Goal: Information Seeking & Learning: Learn about a topic

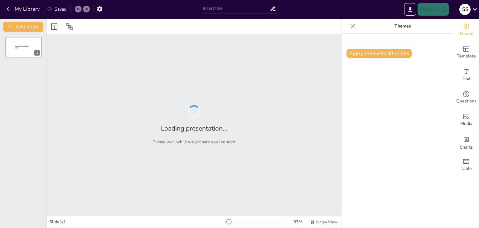
type input "Взаємозв'язок загальних і професійних компетентностей психолога"
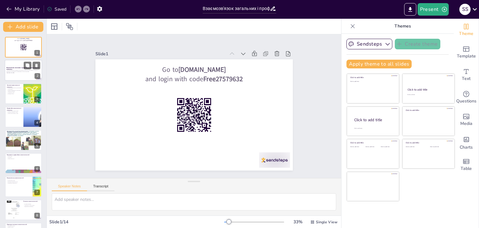
click at [8, 69] on strong "Взаємозв'язок загальних і професійних компетентностей психолога" at bounding box center [23, 68] width 33 height 3
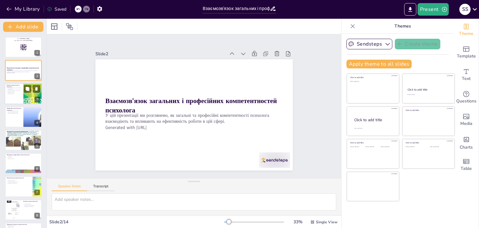
click at [11, 91] on p "Загальні компетентності включають критичне мислення" at bounding box center [14, 91] width 15 height 2
checkbox input "true"
type textarea "Комунікація є основою для успішної роботи психолога, оскільки вона дозволяє нал…"
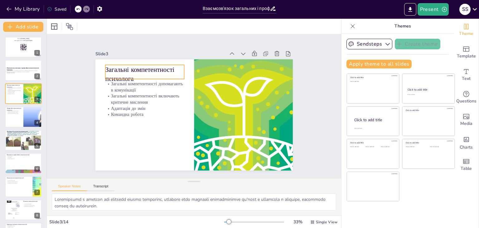
click at [152, 67] on p "Загальні компетентності психолога" at bounding box center [185, 47] width 66 height 71
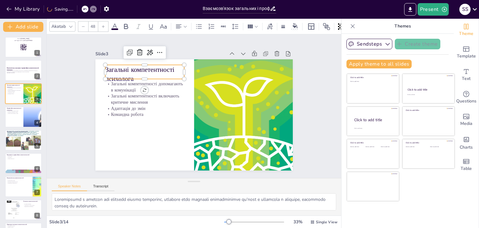
click at [198, 67] on p "Загальні компетентності психолога" at bounding box center [215, 51] width 34 height 81
drag, startPoint x: 133, startPoint y: 69, endPoint x: 105, endPoint y: 63, distance: 27.7
click at [108, 63] on p "Загальні компетентності психолога" at bounding box center [148, 67] width 80 height 27
click at [129, 71] on p "Загальні компетентності психолога" at bounding box center [152, 62] width 81 height 34
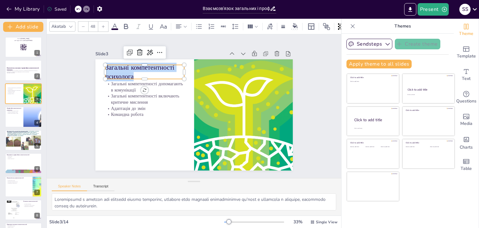
drag, startPoint x: 129, startPoint y: 71, endPoint x: 109, endPoint y: 67, distance: 20.1
click at [117, 67] on p "Загальні компетентності психолога" at bounding box center [157, 58] width 81 height 42
copy p "Загальні компетентності психолога"
checkbox input "true"
type input "32"
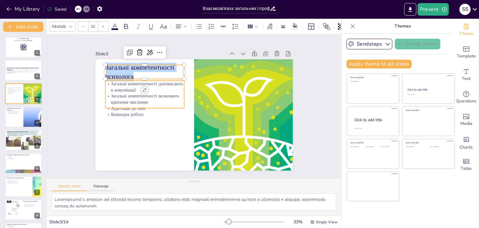
click at [114, 83] on p "Загальні компетентності допомагають в комунікації" at bounding box center [153, 72] width 79 height 36
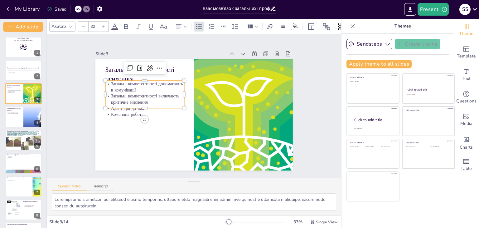
click at [130, 83] on p "Загальні компетентності допомагають в комунікації" at bounding box center [165, 61] width 71 height 56
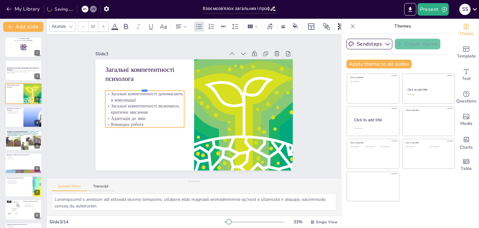
drag, startPoint x: 105, startPoint y: 77, endPoint x: 105, endPoint y: 87, distance: 10.0
click at [110, 87] on div at bounding box center [149, 77] width 78 height 21
click at [108, 90] on p "Загальні компетентності допомагають в комунікації" at bounding box center [148, 86] width 80 height 28
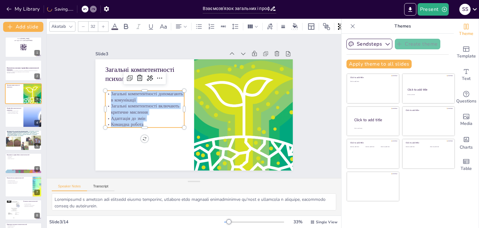
drag, startPoint x: 105, startPoint y: 90, endPoint x: 137, endPoint y: 124, distance: 45.9
click at [137, 123] on div "Загальні компетентності допомагають в комунікації Загальні компетентності включ…" at bounding box center [146, 93] width 86 height 59
copy div "Загальні компетентності допомагають в комунікації Загальні компетентності включ…"
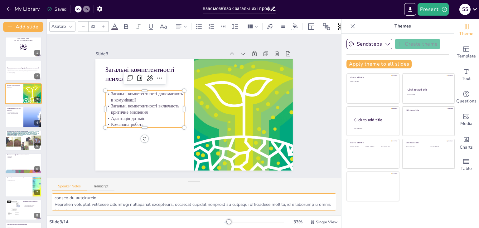
scroll to position [41, 0]
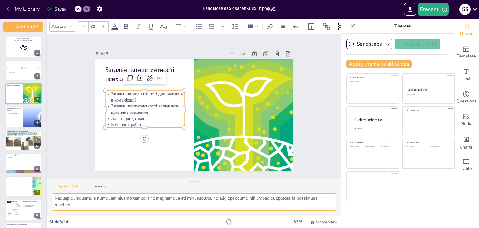
drag, startPoint x: 53, startPoint y: 199, endPoint x: 146, endPoint y: 211, distance: 94.4
click at [146, 211] on div at bounding box center [194, 204] width 294 height 22
click at [28, 121] on div at bounding box center [33, 116] width 42 height 21
checkbox input "true"
type textarea "Знання психологічних теорій є основою для розуміння поведінки та емоцій клієнті…"
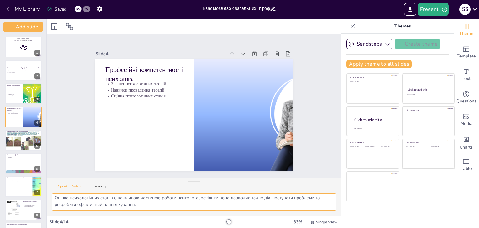
scroll to position [27, 0]
checkbox input "true"
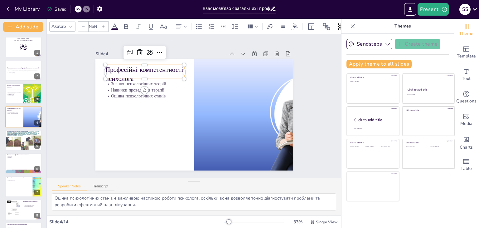
type input "48"
click at [112, 71] on p "Професійні компетентності психолога" at bounding box center [152, 64] width 81 height 34
click at [122, 71] on p "Професійні компетентності психолога" at bounding box center [162, 56] width 80 height 49
drag, startPoint x: 138, startPoint y: 75, endPoint x: 102, endPoint y: 66, distance: 37.0
click at [108, 66] on p "Професійні компетентності психолога" at bounding box center [148, 67] width 80 height 27
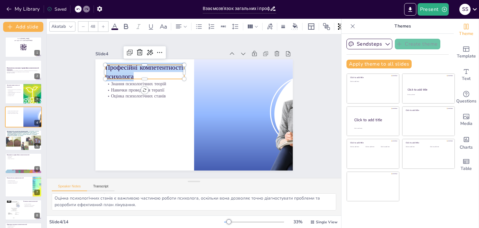
copy p "Професійні компетентності психолога"
checkbox input "true"
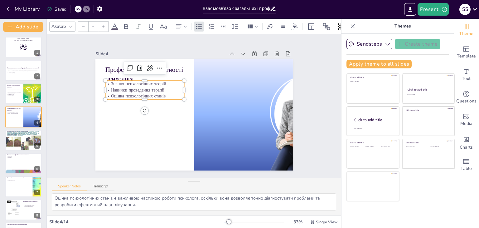
type input "32"
click at [148, 89] on p "Навички проведення терапії" at bounding box center [152, 75] width 77 height 30
click at [148, 89] on p "Навички проведення терапії" at bounding box center [155, 71] width 75 height 38
drag, startPoint x: 162, startPoint y: 93, endPoint x: 104, endPoint y: 80, distance: 58.8
click at [106, 80] on div "Знання психологічних теорій Навички проведення терапії Оцінка психологічних ста…" at bounding box center [146, 84] width 80 height 27
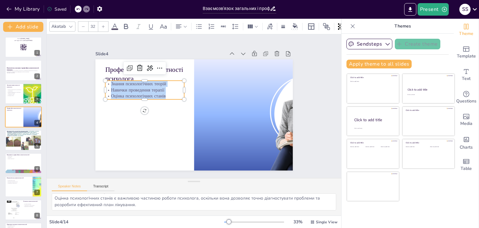
copy div "Знання психологічних теорій Навички проведення терапії Оцінка психологічних ста…"
drag, startPoint x: 54, startPoint y: 198, endPoint x: 142, endPoint y: 210, distance: 88.8
click at [142, 210] on div "Знання психологічних теорій є основою для розуміння поведінки та емоцій клієнті…" at bounding box center [194, 204] width 294 height 22
click at [36, 142] on div at bounding box center [23, 140] width 37 height 28
checkbox input "true"
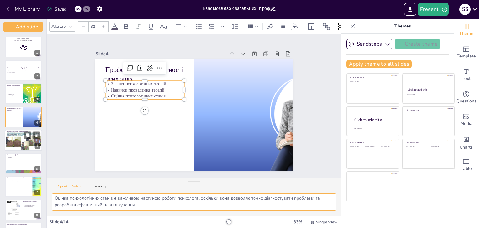
type textarea "Поліпшення взаємодії з клієнтами та колегами є основою для успішної роботи псих…"
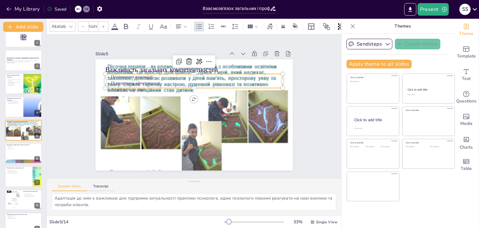
checkbox input "true"
type input "32"
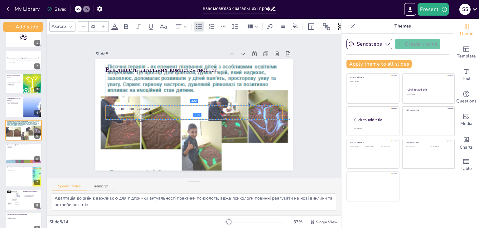
drag, startPoint x: 129, startPoint y: 79, endPoint x: 129, endPoint y: 110, distance: 31.8
click at [129, 110] on p "Підвищення ефективності" at bounding box center [190, 114] width 165 height 78
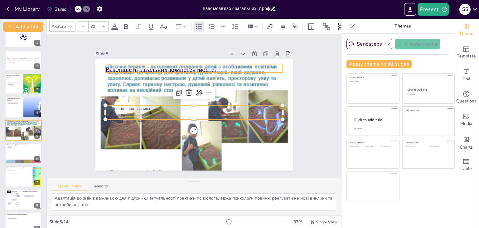
checkbox input "true"
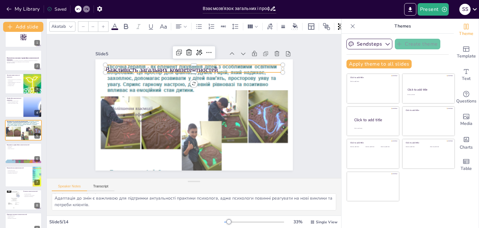
type input "48"
click at [126, 66] on p "Важливість загальних компетентностей" at bounding box center [209, 72] width 166 height 81
click at [114, 66] on p "Важливість загальних компетентностей" at bounding box center [202, 70] width 176 height 46
drag, startPoint x: 216, startPoint y: 66, endPoint x: 100, endPoint y: 66, distance: 116.0
click at [208, 66] on p "Важливість загальних компетентностей" at bounding box center [231, 114] width 46 height 176
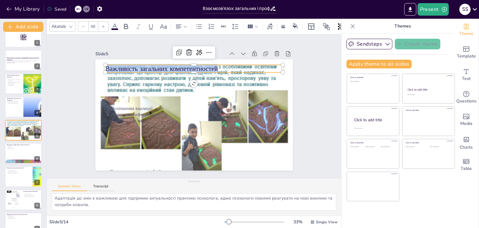
copy p "Важливість загальних компетентностей"
checkbox input "true"
type input "32"
click at [125, 106] on p "Поліпшення взаємодії" at bounding box center [193, 108] width 175 height 43
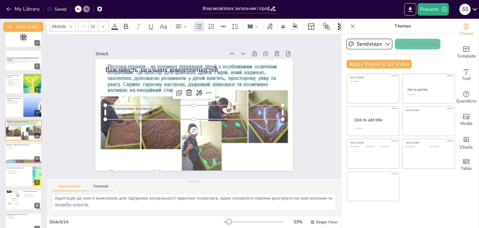
click at [125, 106] on p "Поліпшення взаємодії" at bounding box center [192, 107] width 147 height 109
drag, startPoint x: 148, startPoint y: 114, endPoint x: 107, endPoint y: 104, distance: 41.9
click at [107, 104] on div "Поліпшення взаємодії Підвищення ефективності Адаптація до змін" at bounding box center [192, 111] width 175 height 72
copy div "Поліпшення взаємодії Підвищення ефективності Адаптація до змін"
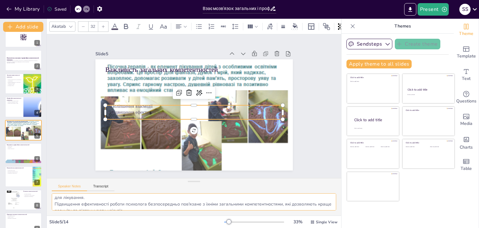
scroll to position [27, 0]
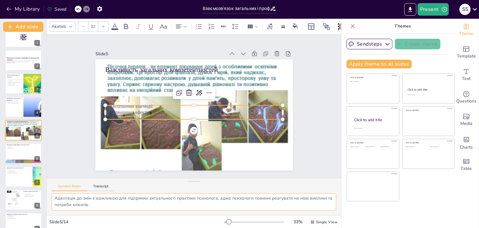
drag, startPoint x: 54, startPoint y: 198, endPoint x: 140, endPoint y: 210, distance: 87.0
click at [140, 210] on div "Поліпшення взаємодії з клієнтами та колегами є основою для успішної роботи псих…" at bounding box center [194, 204] width 294 height 22
checkbox input "true"
click at [25, 148] on icon at bounding box center [27, 148] width 4 height 4
type textarea "Діагностика є важливою частиною роботи психолога, оскільки вона дозволяє виявит…"
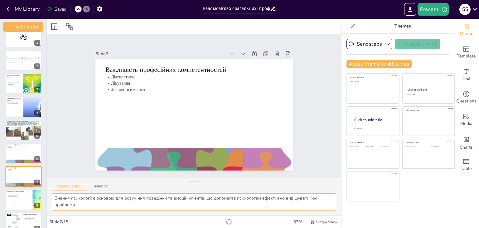
scroll to position [56, 0]
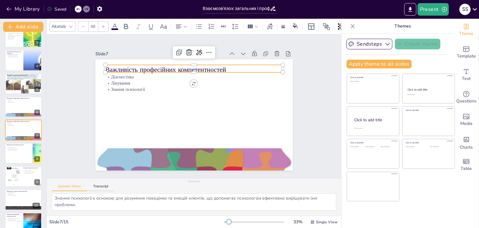
click at [153, 64] on p "Важливість професійних компетентностей" at bounding box center [202, 70] width 176 height 46
click at [153, 64] on p "Важливість професійних компетентностей" at bounding box center [212, 74] width 158 height 97
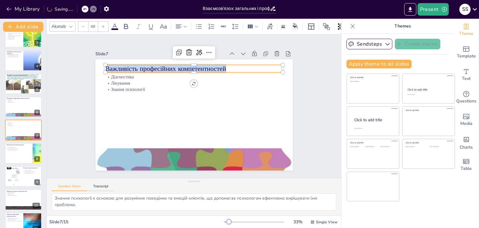
drag, startPoint x: 223, startPoint y: 67, endPoint x: 106, endPoint y: 70, distance: 117.0
click at [106, 70] on div "Діагностика Лікування Знання психології Важливість професійних компетентностей" at bounding box center [191, 114] width 222 height 167
copy p "Важливість професійних компетентностей"
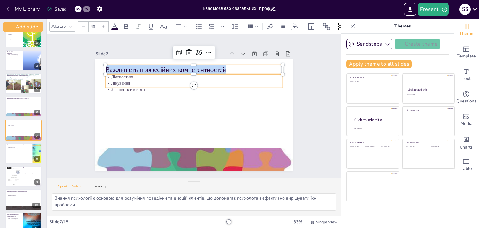
checkbox input "true"
type input "32"
click at [129, 78] on p "Лікування" at bounding box center [197, 83] width 178 height 25
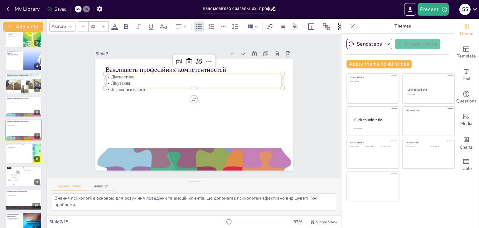
click at [129, 78] on p "Лікування" at bounding box center [198, 83] width 175 height 43
drag, startPoint x: 134, startPoint y: 84, endPoint x: 105, endPoint y: 73, distance: 31.4
click at [110, 73] on div "Діагностика Лікування Знання психології" at bounding box center [199, 81] width 178 height 55
copy div "Діагностика Лікування Знання психології"
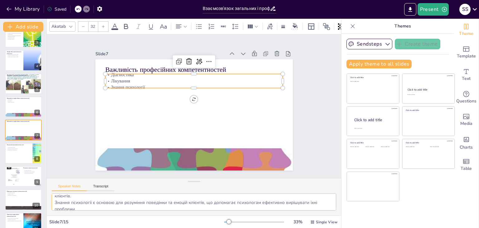
scroll to position [27, 0]
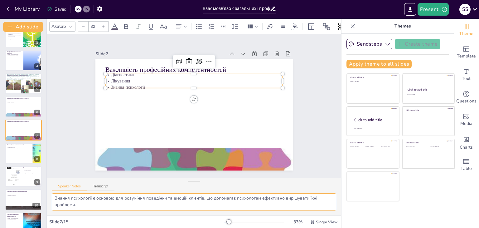
drag, startPoint x: 54, startPoint y: 198, endPoint x: 121, endPoint y: 206, distance: 67.2
click at [121, 206] on textarea "Діагностика є важливою частиною роботи психолога, оскільки вона дозволяє виявит…" at bounding box center [194, 201] width 285 height 17
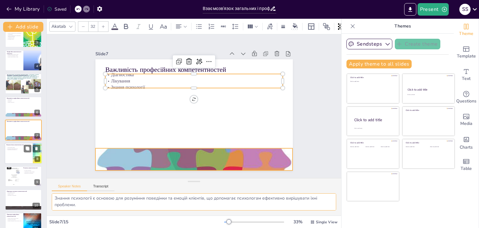
checkbox input "true"
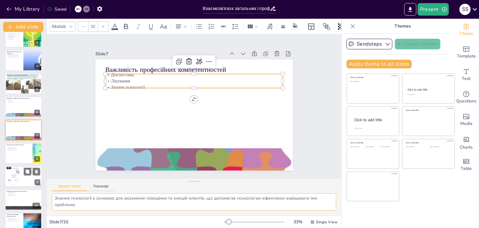
drag, startPoint x: 15, startPoint y: 150, endPoint x: 18, endPoint y: 148, distance: 3.6
click at [15, 150] on div at bounding box center [23, 153] width 37 height 21
type textarea "Комплексний підхід до роботи психолога є результатом інтеграції загальних і про…"
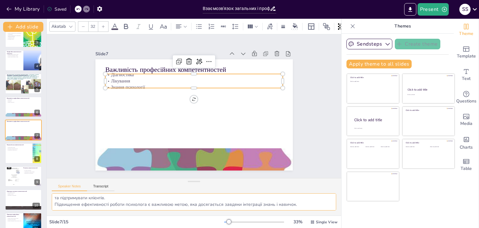
scroll to position [21, 0]
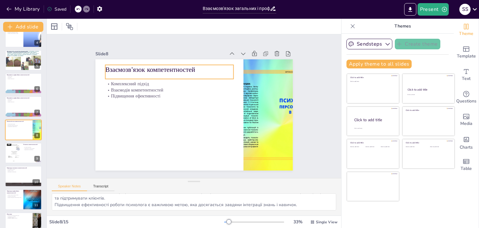
checkbox input "true"
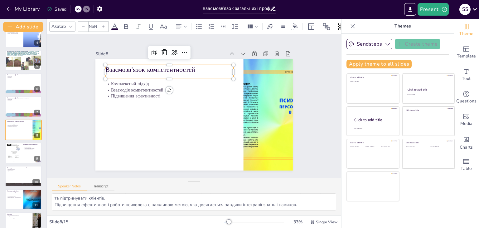
type input "48"
click at [123, 66] on p "Взаємозв'язок компетентностей" at bounding box center [178, 65] width 128 height 36
drag, startPoint x: 195, startPoint y: 65, endPoint x: 107, endPoint y: 61, distance: 88.7
click at [107, 61] on div "Комплексний підхід Взаємодія компетентностей Підвищення ефективності Взаємозв'я…" at bounding box center [193, 114] width 208 height 131
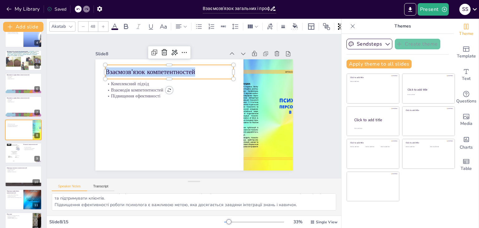
copy p "Взаємозв'язок компетентностей"
checkbox input "true"
type input "32"
click at [137, 95] on p "Підвищення ефективності" at bounding box center [170, 94] width 128 height 20
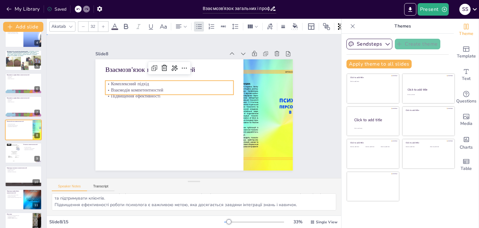
click at [136, 96] on p "Підвищення ефективності" at bounding box center [170, 93] width 128 height 19
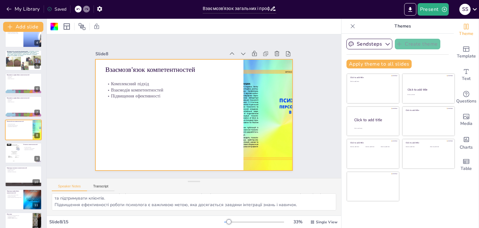
click at [155, 90] on p "Взаємодія компетентностей" at bounding box center [171, 87] width 128 height 20
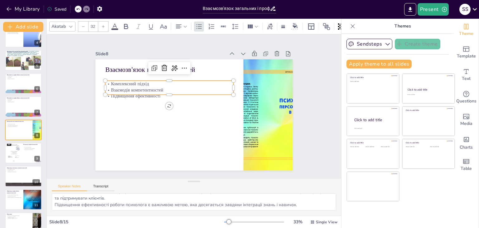
click at [155, 90] on p "Взаємодія компетентностей" at bounding box center [171, 87] width 128 height 19
drag, startPoint x: 155, startPoint y: 91, endPoint x: 104, endPoint y: 80, distance: 52.7
click at [107, 80] on div "Комплексний підхід Взаємодія компетентностей Підвищення ефективності" at bounding box center [171, 85] width 129 height 32
copy div "Комплексний підхід Взаємодія компетентностей Підвищення ефективності"
drag, startPoint x: 54, startPoint y: 196, endPoint x: 299, endPoint y: 212, distance: 246.0
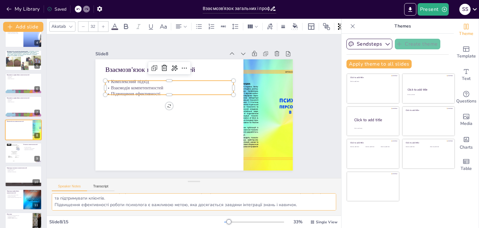
click at [299, 212] on div "Комплексний підхід до роботи психолога є результатом інтеграції загальних і про…" at bounding box center [194, 204] width 294 height 22
checkbox input "true"
drag, startPoint x: 25, startPoint y: 148, endPoint x: 34, endPoint y: 137, distance: 14.4
click at [25, 148] on button at bounding box center [27, 147] width 7 height 7
type textarea "Постійне навчання є необхідним для підтримки актуальності знань та навичок псих…"
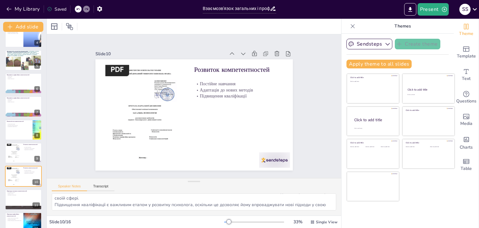
scroll to position [126, 0]
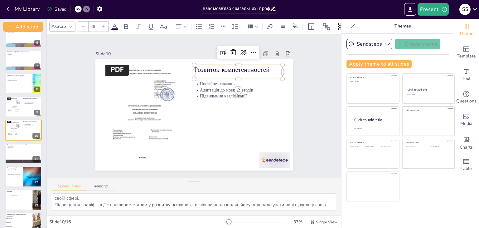
click at [208, 69] on p "Розвиток компетентностей" at bounding box center [241, 74] width 89 height 18
click at [208, 68] on p "Розвиток компетентностей" at bounding box center [241, 74] width 89 height 18
drag, startPoint x: 268, startPoint y: 70, endPoint x: 190, endPoint y: 75, distance: 77.5
click at [197, 75] on p "Розвиток компетентностей" at bounding box center [241, 78] width 89 height 18
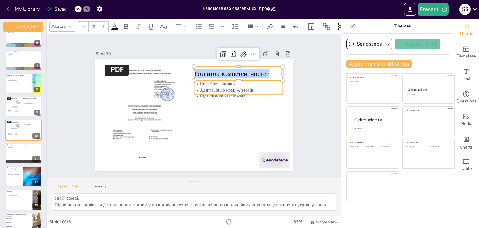
checkbox input "true"
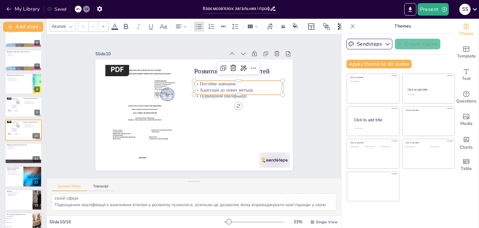
type input "32"
click at [198, 87] on p "Адаптація до нових методів" at bounding box center [239, 94] width 89 height 15
drag, startPoint x: 194, startPoint y: 79, endPoint x: 242, endPoint y: 91, distance: 49.4
click at [242, 91] on div "Постійне навчання Адаптація до нових методів Підвищення кваліфікації" at bounding box center [240, 93] width 90 height 28
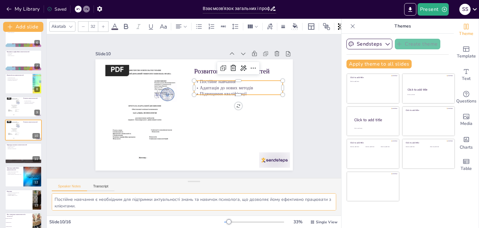
scroll to position [27, 0]
drag, startPoint x: 54, startPoint y: 196, endPoint x: 97, endPoint y: 195, distance: 42.4
click at [133, 216] on div "Akatab 32 Slide 1 Go to sendsteps.me and login with code Free27579632 Slide 2 В…" at bounding box center [194, 123] width 294 height 209
checkbox input "true"
click at [22, 150] on div at bounding box center [23, 153] width 37 height 21
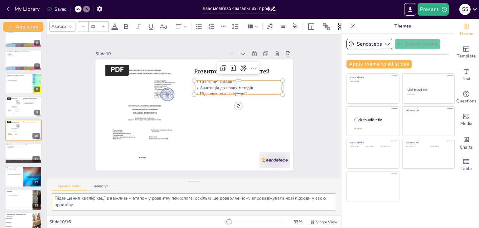
type textarea "Емоційний інтелект є важливою компетентністю, оскільки він дозволяє психологам …"
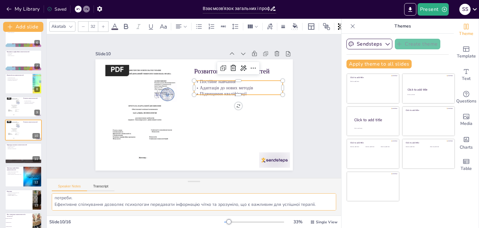
scroll to position [21, 0]
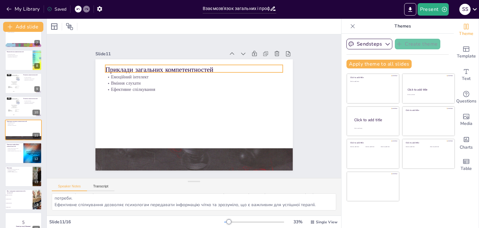
click at [212, 65] on p "Приклади загальних компетентностей" at bounding box center [194, 69] width 178 height 9
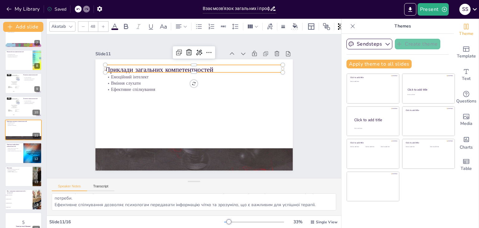
click at [212, 65] on p "Приклади загальних компетентностей" at bounding box center [198, 70] width 178 height 28
drag, startPoint x: 212, startPoint y: 65, endPoint x: 102, endPoint y: 65, distance: 109.2
click at [109, 65] on p "Приклади загальних компетентностей" at bounding box center [198, 69] width 178 height 28
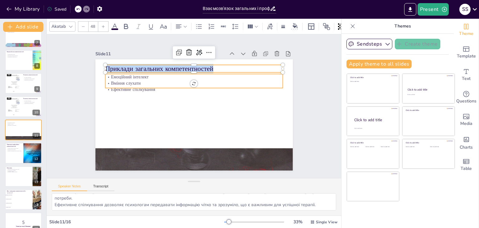
checkbox input "true"
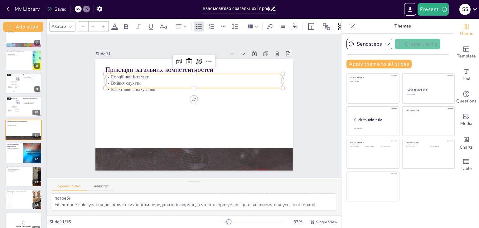
type input "32"
click at [133, 75] on p "Емоційний інтелект" at bounding box center [197, 77] width 178 height 25
click at [133, 75] on p "Емоційний інтелект" at bounding box center [198, 77] width 178 height 25
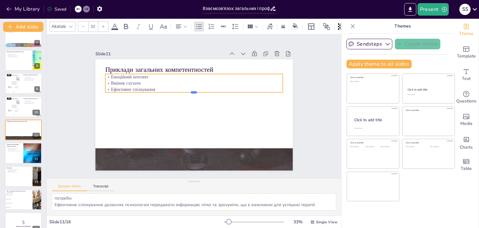
drag, startPoint x: 155, startPoint y: 86, endPoint x: 142, endPoint y: 85, distance: 12.8
click at [142, 85] on div "Приклади загальних компетентностей Емоційний інтелект Вміння слухати Ефективне …" at bounding box center [193, 114] width 208 height 131
click at [148, 85] on p "Ефективне спілкування" at bounding box center [196, 89] width 178 height 25
drag, startPoint x: 152, startPoint y: 85, endPoint x: 107, endPoint y: 73, distance: 46.2
click at [107, 73] on div "Емоційний інтелект Вміння слухати Ефективне спілкування" at bounding box center [196, 83] width 179 height 37
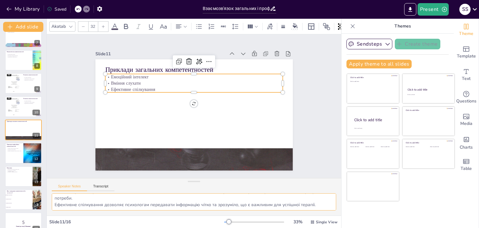
drag, startPoint x: 53, startPoint y: 199, endPoint x: 316, endPoint y: 216, distance: 263.8
click at [316, 216] on div "Akatab 32 Slide 1 Go to sendsteps.me and login with code Free27579632 Slide 2 В…" at bounding box center [194, 123] width 294 height 209
checkbox input "true"
click at [31, 150] on button at bounding box center [27, 147] width 7 height 7
type textarea "Знання психологічних теорій є основою для розуміння основ психології та застосу…"
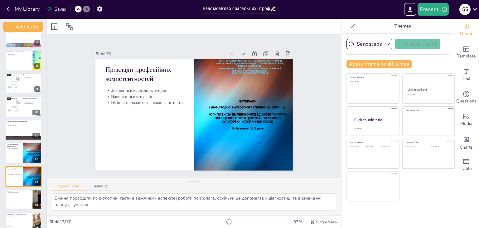
scroll to position [196, 0]
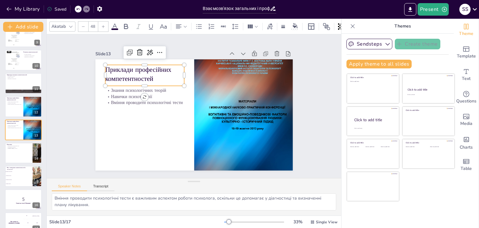
click at [120, 66] on p "Приклади професійних компетентностей" at bounding box center [148, 69] width 80 height 27
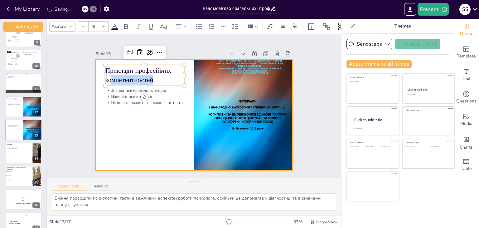
drag, startPoint x: 151, startPoint y: 73, endPoint x: 97, endPoint y: 69, distance: 53.5
click at [97, 69] on div "Знання психологічних теорій Навички психотерапії Вміння проводити психологічні …" at bounding box center [191, 114] width 222 height 167
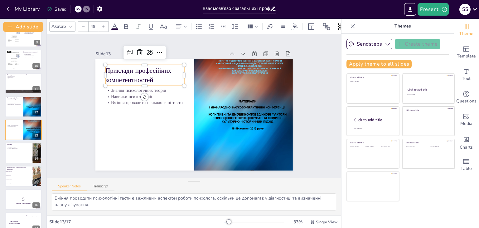
click at [108, 69] on p "Приклади професійних компетентностей" at bounding box center [148, 70] width 80 height 27
drag, startPoint x: 102, startPoint y: 69, endPoint x: 158, endPoint y: 78, distance: 57.5
click at [158, 78] on p "Приклади професійних компетентностей" at bounding box center [152, 65] width 81 height 34
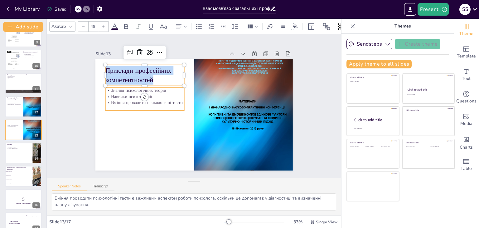
checkbox input "true"
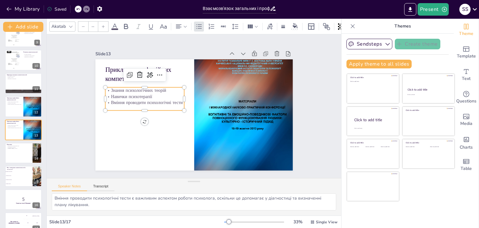
type input "32"
click at [110, 89] on p "Знання психологічних теорій" at bounding box center [149, 80] width 79 height 22
click at [107, 89] on p "Знання психологічних теорій" at bounding box center [146, 85] width 79 height 14
drag, startPoint x: 106, startPoint y: 89, endPoint x: 177, endPoint y: 102, distance: 72.6
click at [177, 102] on div "Знання психологічних теорій Навички психотерапії Вміння проводити психологічні …" at bounding box center [145, 93] width 80 height 27
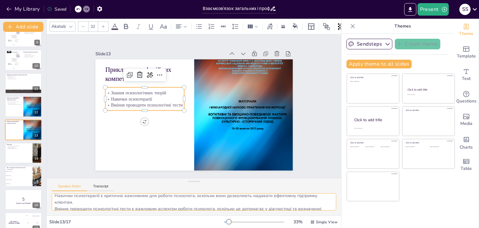
scroll to position [21, 0]
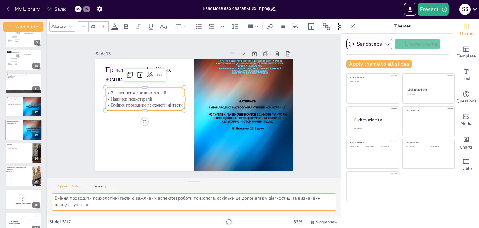
drag, startPoint x: 52, startPoint y: 193, endPoint x: 299, endPoint y: 205, distance: 247.3
click at [299, 205] on textarea "Знання психологічних теорій є основою для розуміння основ психології та застосу…" at bounding box center [194, 201] width 285 height 17
checkbox input "true"
click at [27, 149] on icon at bounding box center [28, 148] width 4 height 4
type textarea "Взаємозв'язок між загальними та професійними компетентностями є критично важлив…"
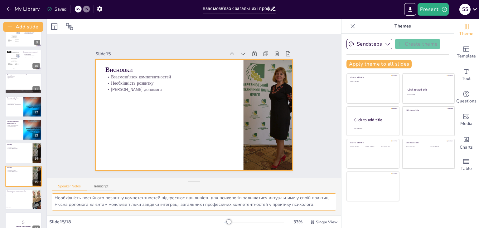
scroll to position [229, 0]
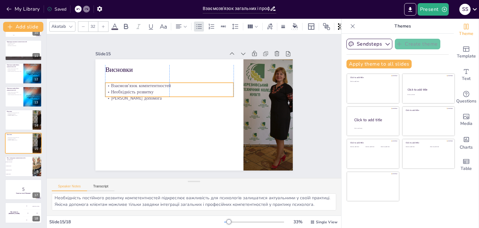
drag, startPoint x: 112, startPoint y: 88, endPoint x: 112, endPoint y: 96, distance: 8.7
click at [112, 96] on p "Якісна допомога" at bounding box center [170, 96] width 128 height 20
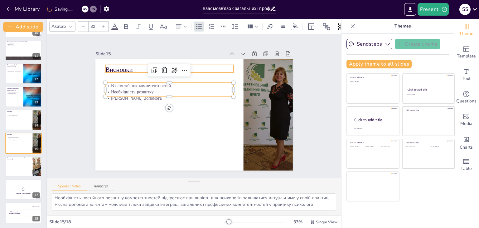
checkbox input "true"
type input "48"
click at [109, 64] on p "Висновки" at bounding box center [173, 67] width 129 height 22
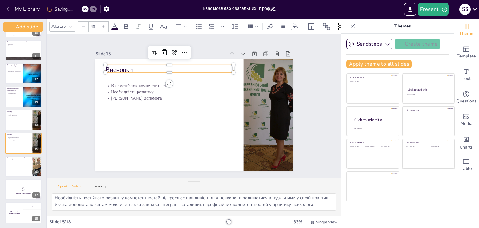
click at [105, 65] on p "Висновки" at bounding box center [169, 69] width 128 height 9
drag, startPoint x: 135, startPoint y: 64, endPoint x: 103, endPoint y: 62, distance: 32.2
click at [103, 62] on div "Взаємозв'язок компетентностей Необхідність розвитку Якісна допомога Висновки" at bounding box center [193, 114] width 208 height 131
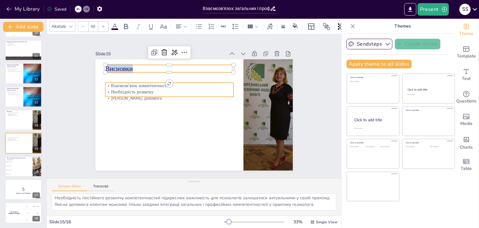
checkbox input "true"
type input "32"
click at [111, 84] on p "Взаємозв'язок компетентностей" at bounding box center [174, 81] width 127 height 33
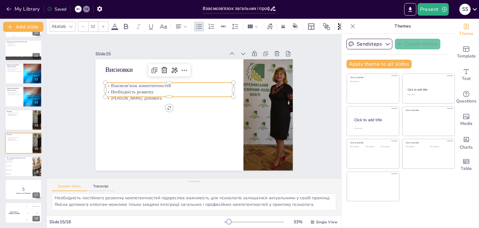
click at [109, 84] on p "Взаємозв'язок компетентностей" at bounding box center [172, 83] width 128 height 20
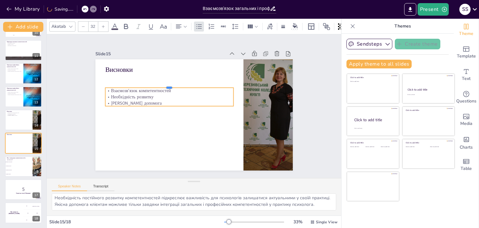
drag, startPoint x: 105, startPoint y: 80, endPoint x: 129, endPoint y: 85, distance: 24.2
click at [129, 85] on div "Висновки Взаємозв'язок компетентностей Необхідність розвитку Якісна допомога" at bounding box center [193, 114] width 208 height 131
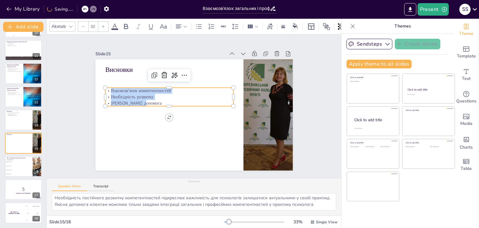
drag, startPoint x: 105, startPoint y: 87, endPoint x: 141, endPoint y: 96, distance: 37.2
click at [140, 100] on div "Взаємозв'язок компетентностей Необхідність розвитку Якісна допомога" at bounding box center [170, 94] width 129 height 32
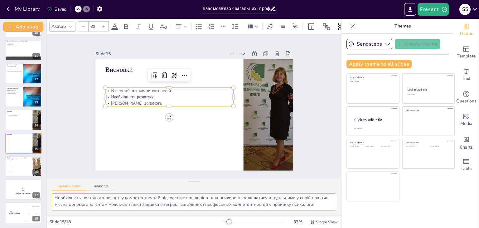
scroll to position [21, 0]
drag, startPoint x: 52, startPoint y: 194, endPoint x: 319, endPoint y: 212, distance: 267.7
click at [319, 212] on div "Взаємозв'язок між загальними та професійними компетентностями є критично важлив…" at bounding box center [194, 204] width 294 height 22
checkbox input "true"
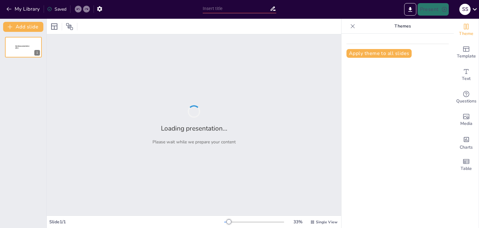
type input "Основні критерії професійної придатності психолога в практичній діяльності"
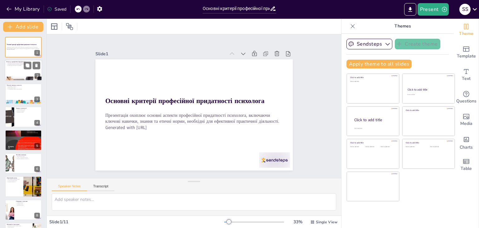
click at [16, 66] on div at bounding box center [23, 70] width 37 height 21
type textarea "Loremipsum dolorsitame consectet a elitsedd eiusmodt inc utla etdolore magnaali…"
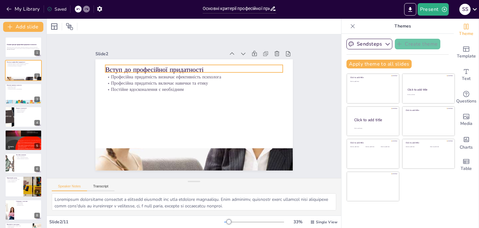
drag, startPoint x: 192, startPoint y: 66, endPoint x: 198, endPoint y: 66, distance: 5.6
click at [197, 66] on p "Вступ до професійної придатності" at bounding box center [202, 70] width 176 height 46
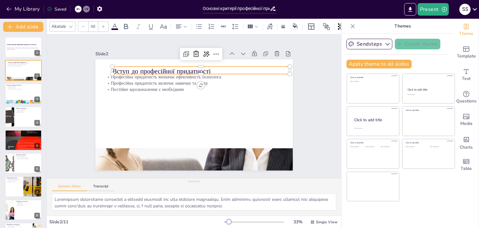
click at [198, 66] on p "Вступ до професійної придатності" at bounding box center [208, 73] width 176 height 46
click at [213, 65] on p "Вступ до професійної придатності" at bounding box center [212, 75] width 172 height 64
click at [213, 65] on p "Вступ до професійної придатності" at bounding box center [215, 77] width 166 height 80
click at [213, 65] on p "Вступ до професійної придатності" at bounding box center [222, 85] width 138 height 126
drag, startPoint x: 202, startPoint y: 65, endPoint x: 110, endPoint y: 66, distance: 92.0
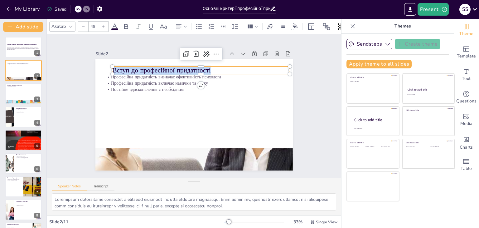
click at [110, 66] on div "Професійна придатність визначає ефективність психолога Професійна придатність в…" at bounding box center [193, 114] width 208 height 131
copy p "Вступ до професійної придатності"
type input "32"
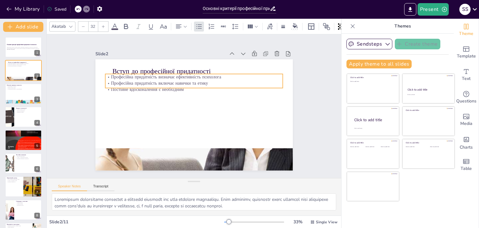
click at [112, 79] on p "Професійна придатність включає навички та етику" at bounding box center [197, 83] width 178 height 25
click at [108, 75] on p "Професійна придатність визначає ефективність психолога" at bounding box center [197, 77] width 178 height 25
click at [113, 75] on p "Професійна придатність визначає ефективність психолога" at bounding box center [200, 77] width 175 height 43
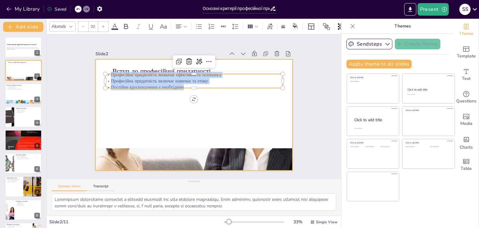
drag, startPoint x: 106, startPoint y: 73, endPoint x: 199, endPoint y: 92, distance: 94.9
click at [199, 92] on div "Вступ до професійної придатності Професійна придатність визначає ефективність п…" at bounding box center [193, 114] width 208 height 131
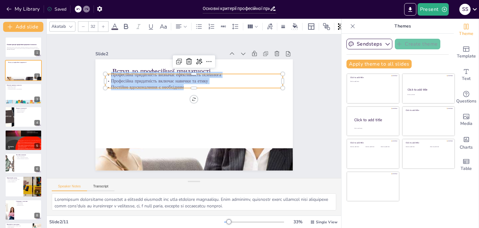
copy div "Професійна придатність визначає ефективність психолога Професійна придатність в…"
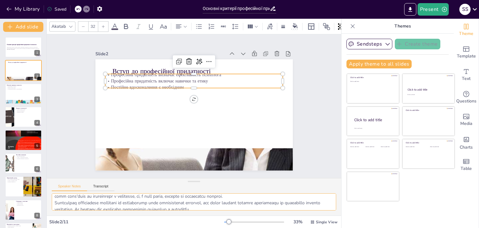
scroll to position [27, 0]
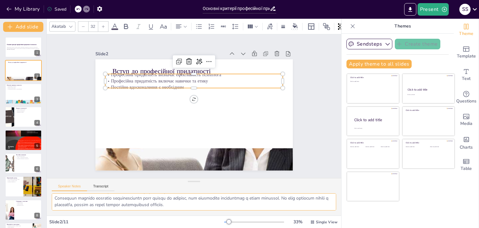
drag, startPoint x: 52, startPoint y: 198, endPoint x: 217, endPoint y: 208, distance: 165.3
click at [217, 208] on textarea at bounding box center [194, 201] width 285 height 17
click at [17, 87] on p "Емпатія сприяє довірі" at bounding box center [24, 87] width 34 height 1
type textarea "Комунікація є критично важливою навичкою для психолога, оскільки вона дозволяє …"
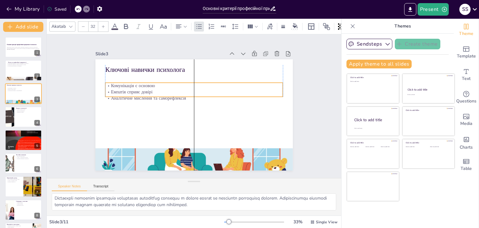
drag, startPoint x: 115, startPoint y: 81, endPoint x: 116, endPoint y: 90, distance: 8.8
click at [116, 90] on p "Емпатія сприяє довірі" at bounding box center [196, 92] width 178 height 25
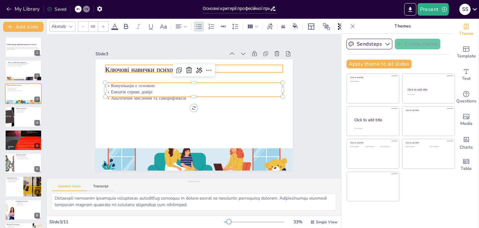
click at [152, 66] on p "Ключові навички психолога" at bounding box center [198, 70] width 178 height 28
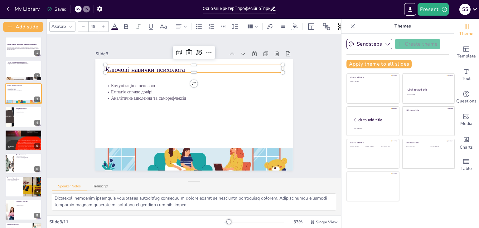
click at [197, 66] on p "Ключові навички психолога" at bounding box center [229, 118] width 64 height 172
drag, startPoint x: 182, startPoint y: 63, endPoint x: 100, endPoint y: 65, distance: 82.4
click at [100, 65] on div "Комунікація є основою Емпатія сприяє довірі Аналітичне мислення та саморефлексі…" at bounding box center [193, 114] width 208 height 131
drag, startPoint x: 103, startPoint y: 63, endPoint x: 241, endPoint y: 68, distance: 138.3
copy p "Ключові навички психолога"
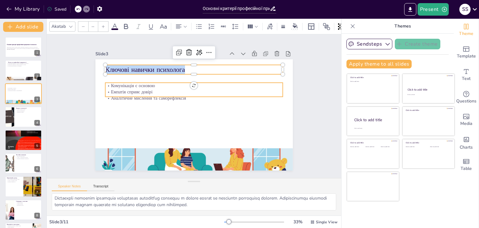
type input "32"
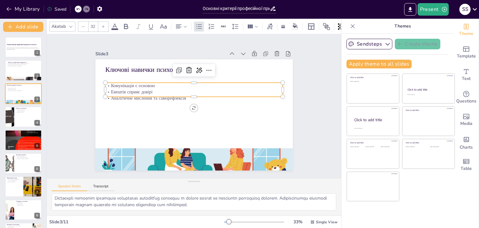
click at [109, 87] on p "Емпатія сприяє довірі" at bounding box center [196, 92] width 175 height 43
click at [108, 87] on p "Емпатія сприяє довірі" at bounding box center [196, 92] width 178 height 25
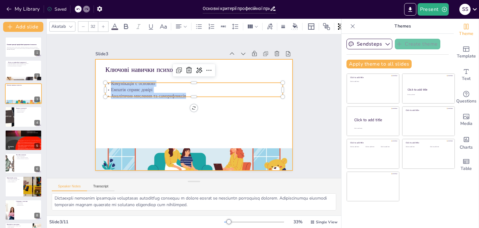
drag, startPoint x: 106, startPoint y: 83, endPoint x: 173, endPoint y: 88, distance: 67.0
click at [183, 96] on div "Ключові навички психолога Комунікація є основою Емпатія сприяє довірі Аналітичн…" at bounding box center [192, 115] width 216 height 150
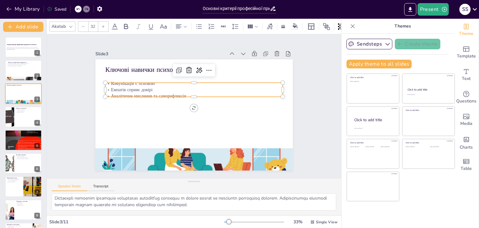
click at [172, 88] on p "Емпатія сприяє довірі" at bounding box center [197, 90] width 175 height 43
drag, startPoint x: 181, startPoint y: 92, endPoint x: 105, endPoint y: 81, distance: 76.9
click at [116, 81] on div "Комунікація є основою Емпатія сприяє довірі Аналітичне мислення та саморефлексія" at bounding box center [201, 90] width 170 height 89
copy div "Комунікація є основою Емпатія сприяє довірі Аналітичне мислення та саморефлексія"
drag, startPoint x: 54, startPoint y: 195, endPoint x: 267, endPoint y: 222, distance: 215.3
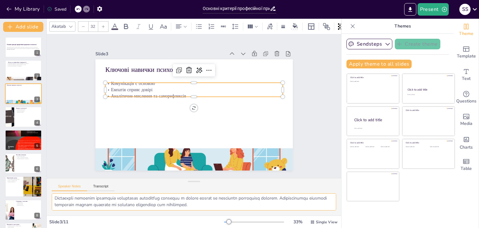
click at [267, 222] on div "Akatab 32 Slide 1 Основні критерії професійної придатності психолога Презентаці…" at bounding box center [194, 123] width 294 height 209
click at [7, 108] on div at bounding box center [9, 116] width 37 height 21
type textarea "Знання в теорії психології є основою для розуміння поведінки людини. Це знання …"
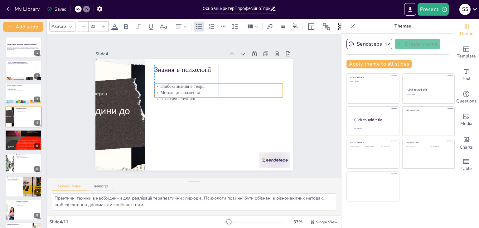
drag, startPoint x: 173, startPoint y: 79, endPoint x: 175, endPoint y: 88, distance: 9.5
click at [175, 88] on p "Методи дослідження" at bounding box center [222, 101] width 124 height 46
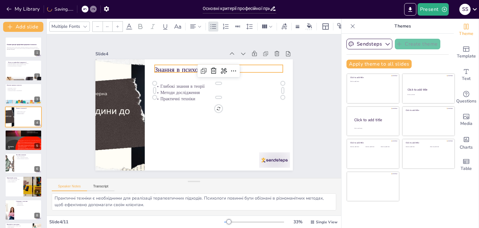
type input "48"
click at [256, 66] on p "Знання в психології" at bounding box center [226, 75] width 128 height 36
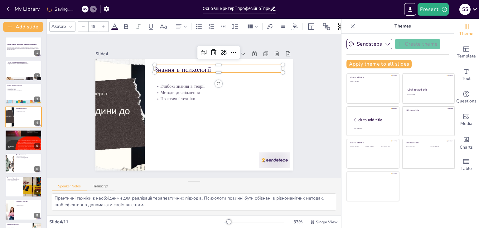
click at [256, 66] on p "Знання в психології" at bounding box center [222, 72] width 129 height 22
click at [207, 61] on div at bounding box center [227, 69] width 127 height 32
click at [207, 65] on p "Знання в психології" at bounding box center [226, 75] width 128 height 36
drag, startPoint x: 208, startPoint y: 66, endPoint x: 153, endPoint y: 66, distance: 54.9
click at [148, 67] on div "Глибокі знання в теорії Методи дослідження Практичні техніки Знання в психології" at bounding box center [186, 104] width 150 height 216
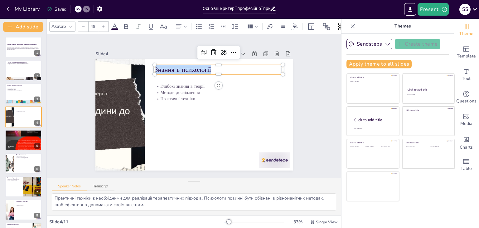
copy p "Знання в психології"
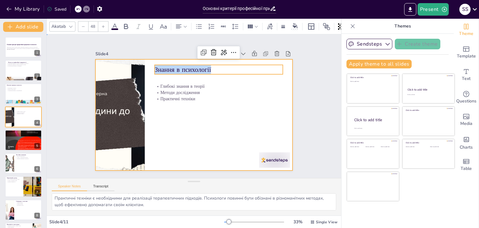
click at [148, 81] on div at bounding box center [192, 115] width 216 height 150
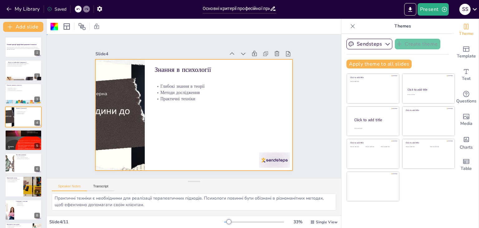
click at [148, 81] on div at bounding box center [191, 114] width 222 height 167
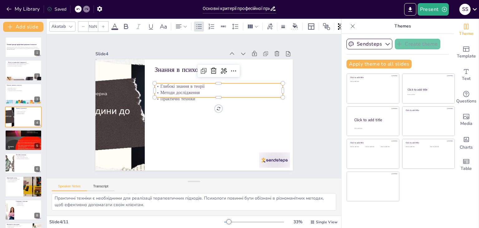
type input "32"
click at [159, 83] on p "Глибокі знання в теорії" at bounding box center [222, 91] width 127 height 33
click at [157, 83] on p "Глибокі знання в теорії" at bounding box center [221, 90] width 128 height 20
drag, startPoint x: 154, startPoint y: 83, endPoint x: 191, endPoint y: 94, distance: 38.6
click at [191, 94] on div "Глибокі знання в теорії Методи дослідження Практичні техніки" at bounding box center [219, 93] width 129 height 32
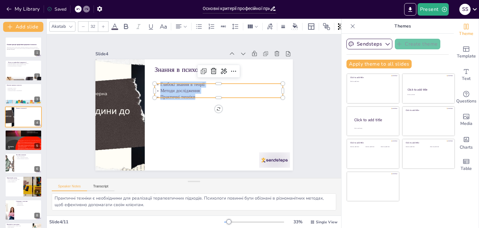
copy div "Глибокі знання в теорії Методи дослідження Практичні техніки"
drag, startPoint x: 54, startPoint y: 196, endPoint x: 174, endPoint y: 201, distance: 120.9
click at [178, 205] on textarea "Знання в теорії психології є основою для розуміння поведінки людини. Це знання …" at bounding box center [194, 201] width 285 height 17
drag, startPoint x: 27, startPoint y: 138, endPoint x: 37, endPoint y: 132, distance: 11.7
click at [27, 138] on button at bounding box center [27, 134] width 7 height 7
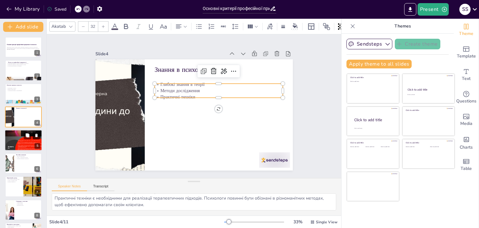
type textarea "Довіра між психологом та клієнтом є основою успішної терапії. Дотримання етични…"
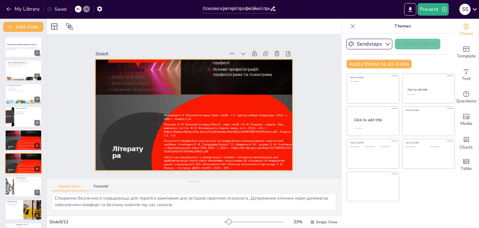
scroll to position [33, 0]
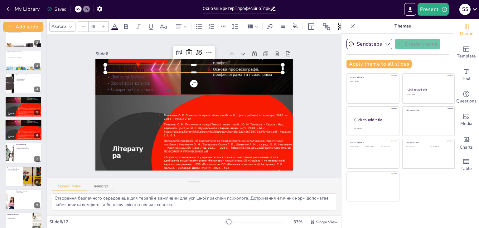
click at [158, 66] on p "Етичні норми" at bounding box center [212, 74] width 158 height 97
click at [158, 66] on p "Етичні норми" at bounding box center [202, 70] width 176 height 46
drag, startPoint x: 157, startPoint y: 66, endPoint x: 100, endPoint y: 66, distance: 57.7
click at [100, 66] on div "Довіра та безпека Захист прав клієнтів Створення безпечного середовища Етичні н…" at bounding box center [193, 114] width 208 height 131
drag, startPoint x: 101, startPoint y: 66, endPoint x: 130, endPoint y: 64, distance: 29.5
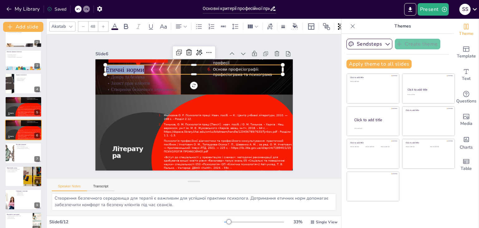
copy p "Етичні норми"
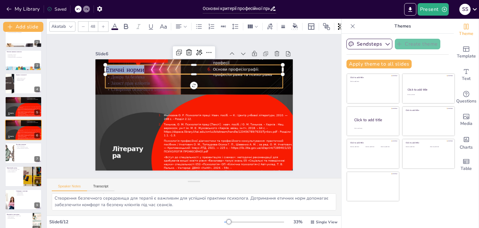
type input "32"
click at [122, 75] on p "Довіра та безпека" at bounding box center [203, 78] width 171 height 61
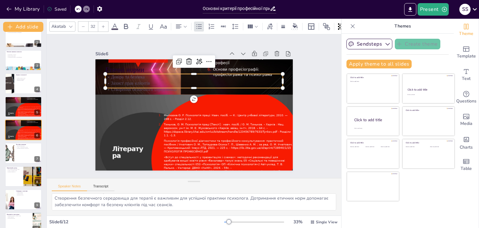
click at [122, 75] on p "Довіра та безпека" at bounding box center [200, 77] width 175 height 43
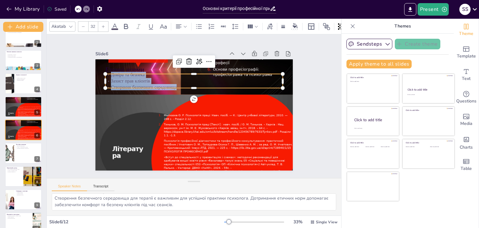
drag, startPoint x: 106, startPoint y: 73, endPoint x: 181, endPoint y: 80, distance: 74.9
click at [182, 81] on div "Довіра та безпека Захист прав клієнтів Створення безпечного середовища" at bounding box center [199, 81] width 178 height 55
copy div "Довіра та безпека Захист прав клієнтів Створення безпечного середовища"
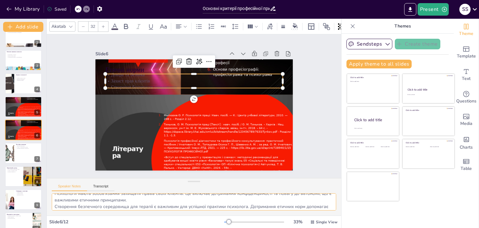
scroll to position [27, 0]
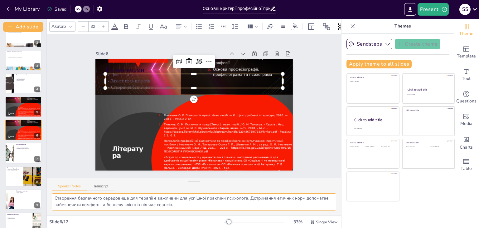
drag, startPoint x: 55, startPoint y: 195, endPoint x: 206, endPoint y: 215, distance: 152.5
click at [206, 215] on div "Довіра між психологом та клієнтом є основою успішної терапії. Дотримання етични…" at bounding box center [194, 204] width 294 height 22
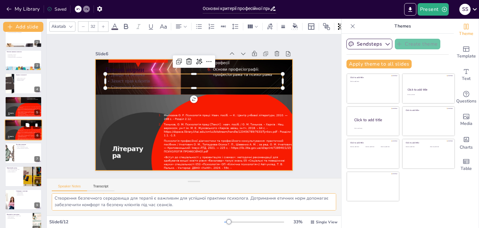
click at [14, 126] on div at bounding box center [23, 130] width 37 height 50
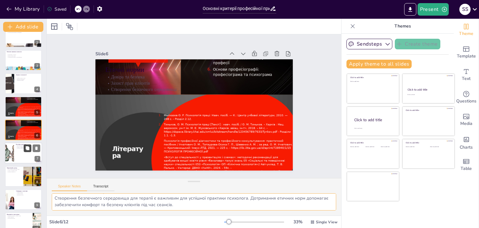
click at [26, 150] on icon at bounding box center [27, 148] width 4 height 4
type textarea "Постійне навчання є ключовим аспектом професійної придатності психолога. Це доз…"
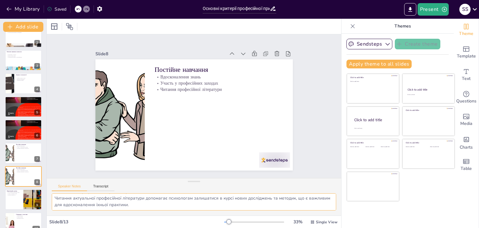
scroll to position [80, 0]
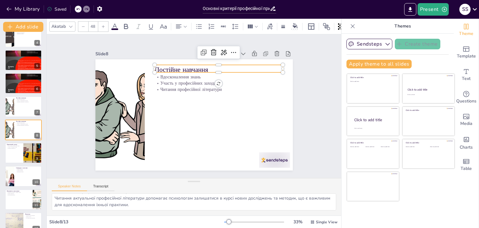
click at [187, 66] on p "Постійне навчання" at bounding box center [234, 87] width 116 height 72
click at [187, 66] on p "Постійне навчання" at bounding box center [226, 75] width 128 height 36
drag, startPoint x: 205, startPoint y: 68, endPoint x: 156, endPoint y: 69, distance: 48.7
click at [152, 70] on div "Вдосконалення знань Участь у професійних заходах Читання професійної літератури…" at bounding box center [191, 114] width 226 height 182
copy p "Постійне навчання"
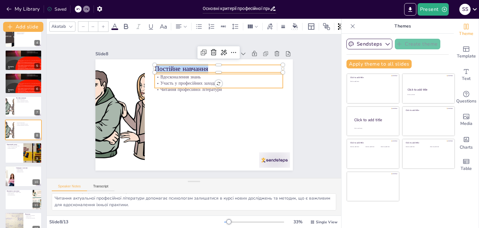
type input "32"
click at [158, 76] on p "Вдосконалення знань" at bounding box center [222, 80] width 128 height 20
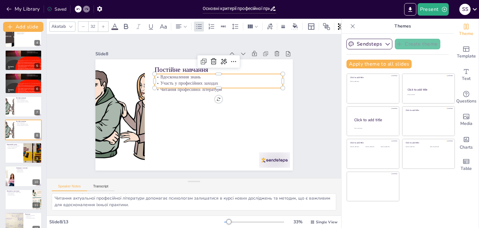
click at [164, 76] on p "Вдосконалення знань" at bounding box center [226, 86] width 124 height 46
drag, startPoint x: 155, startPoint y: 73, endPoint x: 220, endPoint y: 85, distance: 65.7
click at [220, 85] on div "Вдосконалення знань Участь у професійних заходах Читання професійної літератури" at bounding box center [225, 89] width 128 height 57
copy div "Вдосконалення знань Участь у професійних заходах Читання професійної літератури"
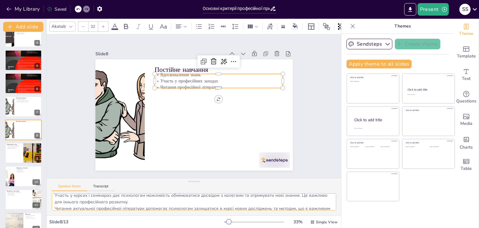
scroll to position [27, 0]
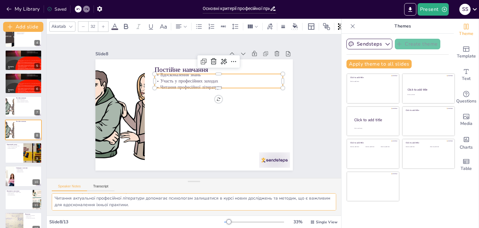
drag, startPoint x: 52, startPoint y: 197, endPoint x: 205, endPoint y: 213, distance: 153.7
click at [205, 213] on div "Постійне навчання є ключовим аспектом професійної придатності психолога. Це доз…" at bounding box center [194, 204] width 294 height 22
click at [22, 154] on div at bounding box center [23, 152] width 37 height 21
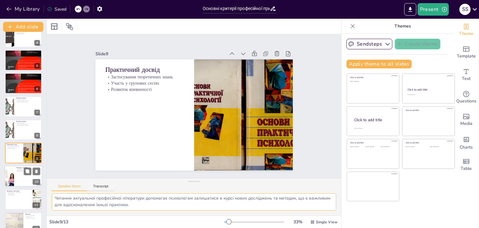
type textarea "Практичний досвід дозволяє психологам застосовувати свої теоретичні знання в ре…"
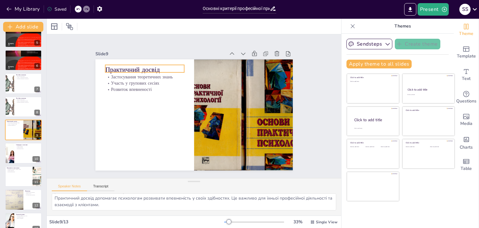
click at [157, 66] on p "Практичний досвід" at bounding box center [158, 55] width 78 height 33
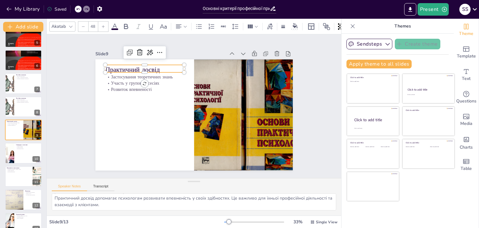
click at [157, 66] on p "Практичний досвід" at bounding box center [164, 52] width 76 height 41
drag, startPoint x: 157, startPoint y: 66, endPoint x: 103, endPoint y: 67, distance: 54.6
click at [114, 67] on p "Практичний досвід" at bounding box center [153, 58] width 79 height 25
click at [130, 74] on p "Застосування теоретичних знань" at bounding box center [165, 56] width 71 height 45
type input "32"
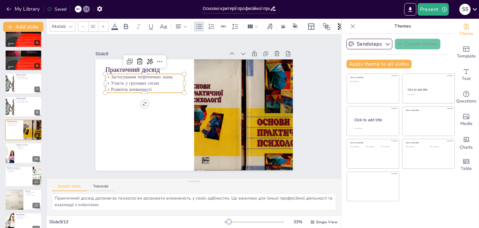
click at [113, 74] on p "Застосування теоретичних знань" at bounding box center [152, 67] width 79 height 22
drag, startPoint x: 106, startPoint y: 74, endPoint x: 151, endPoint y: 87, distance: 46.4
click at [151, 87] on div "Застосування теоретичних знань Участь у групових сесіях Розвиток впевненості" at bounding box center [150, 73] width 81 height 34
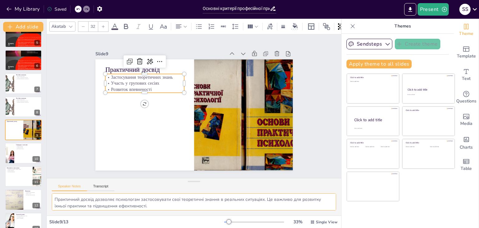
scroll to position [27, 0]
drag, startPoint x: 55, startPoint y: 197, endPoint x: 171, endPoint y: 212, distance: 117.0
click at [171, 212] on div "Практичний досвід дозволяє психологам застосовувати свої теоретичні знання в ре…" at bounding box center [194, 204] width 294 height 22
click at [27, 148] on icon at bounding box center [28, 148] width 4 height 4
type textarea "Співпраця з колегами дозволяє психологам обмінюватися досвідом та знаннями, що …"
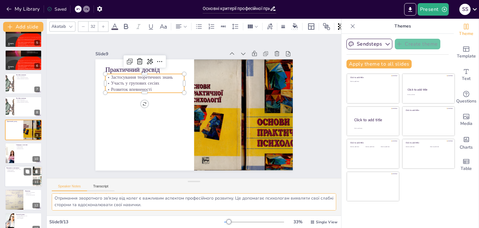
scroll to position [136, 0]
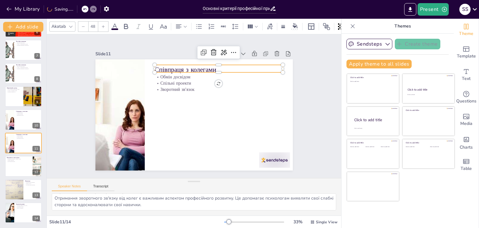
click at [218, 63] on p "Співпраця з колегами" at bounding box center [226, 75] width 128 height 36
drag, startPoint x: 215, startPoint y: 63, endPoint x: 151, endPoint y: 66, distance: 64.3
click at [162, 66] on p "Співпраця з колегами" at bounding box center [226, 75] width 128 height 36
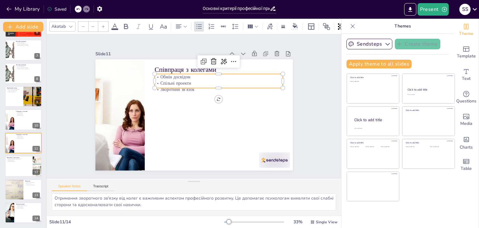
type input "32"
click at [158, 75] on p "Обмін досвідом" at bounding box center [222, 80] width 128 height 20
click at [161, 75] on p "Обмін досвідом" at bounding box center [224, 82] width 127 height 33
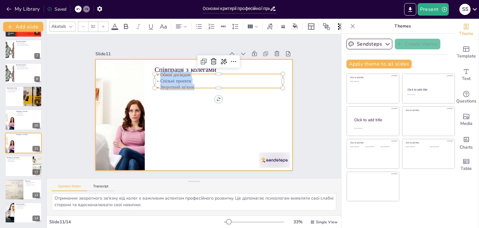
drag, startPoint x: 155, startPoint y: 72, endPoint x: 195, endPoint y: 88, distance: 42.5
click at [195, 88] on div "Співпраця з колегами Обмін досвідом Спільні проекти Зворотний зв'язок" at bounding box center [191, 114] width 222 height 167
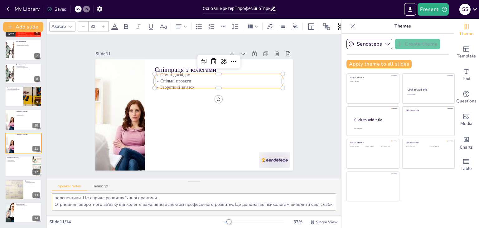
scroll to position [27, 0]
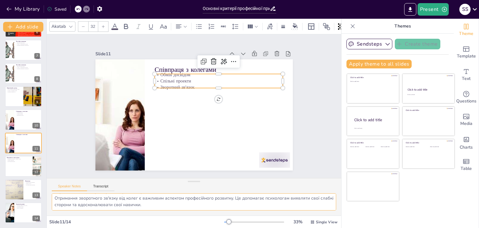
drag, startPoint x: 53, startPoint y: 200, endPoint x: 222, endPoint y: 211, distance: 169.8
click at [222, 211] on div "Співпраця з колегами дозволяє психологам обмінюватися досвідом та знаннями, що …" at bounding box center [194, 204] width 294 height 22
click at [3, 163] on div "Основні критерії професійної придатності психолога Презентація охоплює основні …" at bounding box center [23, 61] width 46 height 322
click at [13, 162] on div at bounding box center [23, 165] width 37 height 21
type textarea "Самооцінка є важливим інструментом для психологів, оскільки вона дозволяє їм ви…"
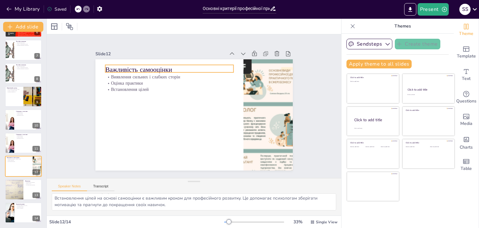
click at [168, 64] on p "Важливість самооцінки" at bounding box center [209, 64] width 83 height 109
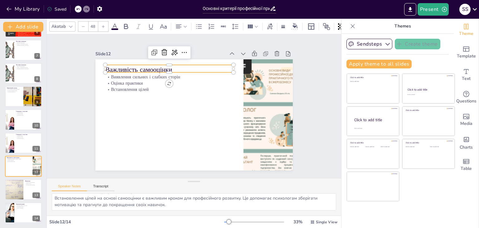
click at [123, 64] on p "Важливість самооцінки" at bounding box center [173, 67] width 129 height 23
drag, startPoint x: 169, startPoint y: 66, endPoint x: 102, endPoint y: 69, distance: 66.5
click at [101, 70] on div "Виявлення сильних і слабких сторін Оцінка практики Встановлення цілей Важливіст…" at bounding box center [191, 114] width 222 height 167
click at [118, 73] on p "Виявлення сильних і слабких сторін" at bounding box center [180, 71] width 124 height 46
type input "32"
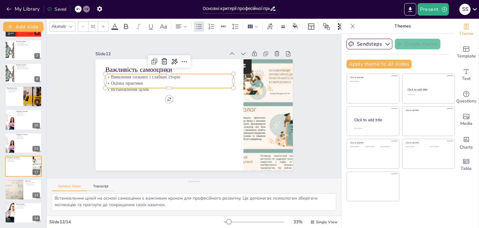
click at [113, 73] on p "Виявлення сильних і слабких сторін" at bounding box center [176, 72] width 127 height 33
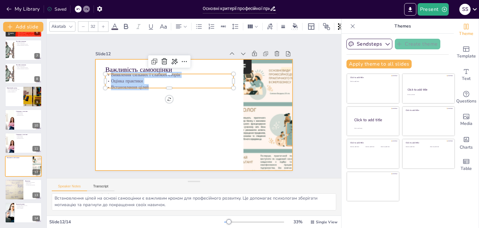
drag, startPoint x: 106, startPoint y: 72, endPoint x: 149, endPoint y: 89, distance: 46.6
click at [149, 89] on div "Важливість самооцінки Виявлення сильних і слабких сторін Оцінка практики Встано…" at bounding box center [191, 98] width 226 height 182
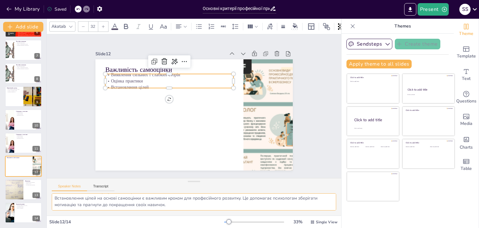
drag, startPoint x: 55, startPoint y: 199, endPoint x: 206, endPoint y: 214, distance: 152.1
click at [206, 214] on div "Самооцінка є важливим інструментом для психологів, оскільки вона дозволяє їм ви…" at bounding box center [194, 204] width 294 height 22
click at [17, 180] on div at bounding box center [13, 189] width 37 height 21
type textarea "Взаємозв'язок між навичками, знаннями, етичними нормами та постійним навчанням …"
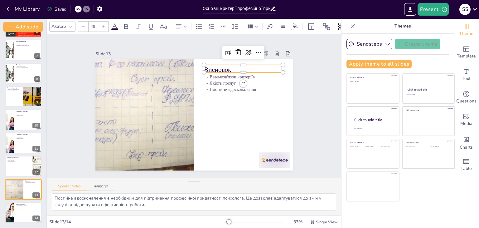
click at [236, 68] on p "Висновок" at bounding box center [249, 80] width 79 height 25
click at [236, 70] on p "Висновок" at bounding box center [252, 86] width 78 height 33
drag, startPoint x: 233, startPoint y: 65, endPoint x: 199, endPoint y: 69, distance: 34.8
click at [199, 69] on div "Взаємозв'язок критеріїв Якість послуг Постійне вдосконалення Висновок" at bounding box center [193, 114] width 208 height 131
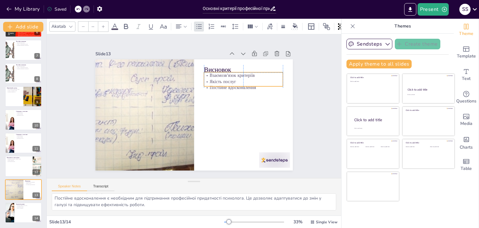
type input "32"
click at [206, 76] on div "Взаємозв'язок критеріїв Якість послуг Постійне вдосконалення" at bounding box center [246, 86] width 80 height 27
click at [208, 81] on p "Якість послуг" at bounding box center [247, 92] width 79 height 22
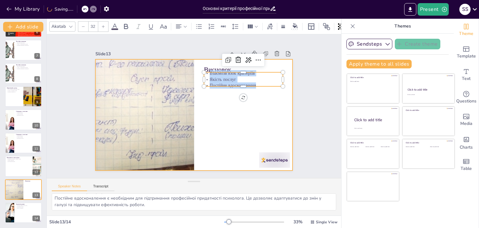
drag, startPoint x: 205, startPoint y: 72, endPoint x: 256, endPoint y: 86, distance: 53.1
click at [256, 86] on div "Висновок Взаємозв'язок критеріїв Якість послуг Постійне вдосконалення" at bounding box center [191, 114] width 226 height 182
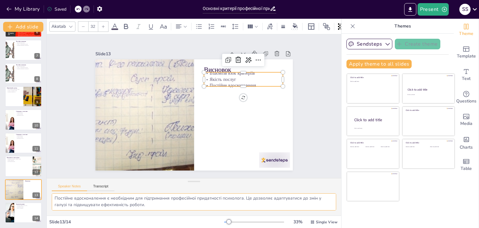
drag, startPoint x: 52, startPoint y: 197, endPoint x: 206, endPoint y: 226, distance: 156.4
click at [206, 226] on div "Akatab 32 Slide 1 Основні критерії професійної придатності психолога Презентаці…" at bounding box center [194, 123] width 294 height 209
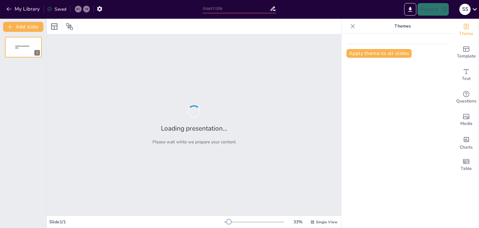
type input "Комунікативна компетентність як основа професійної діяльності психолога"
